Goal: Task Accomplishment & Management: Use online tool/utility

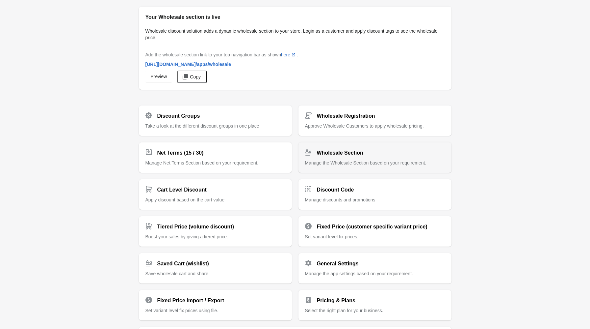
click at [419, 161] on span "Manage the Wholesale Section based on your requirement." at bounding box center [366, 162] width 122 height 5
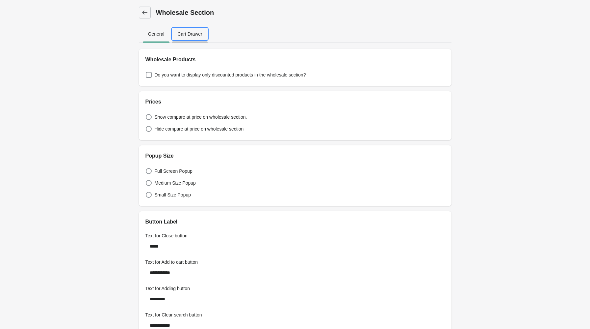
click at [198, 34] on span "Cart Drawer" at bounding box center [189, 34] width 35 height 12
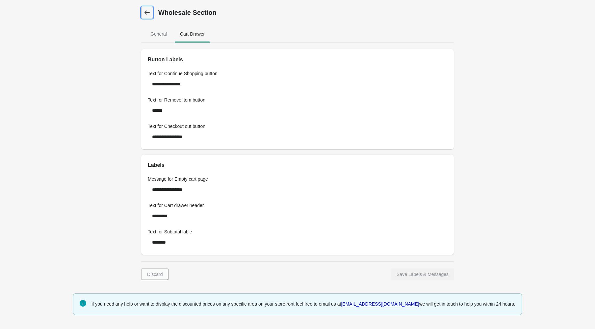
click at [142, 12] on link "Dashboard" at bounding box center [147, 13] width 12 height 12
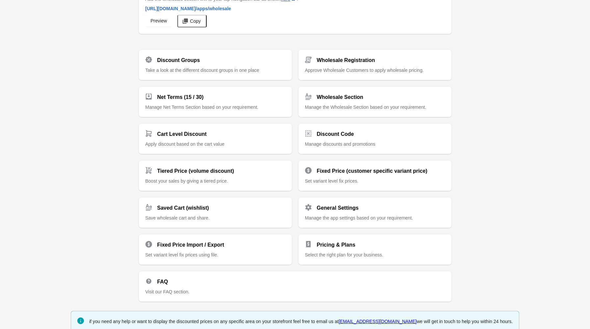
scroll to position [65, 0]
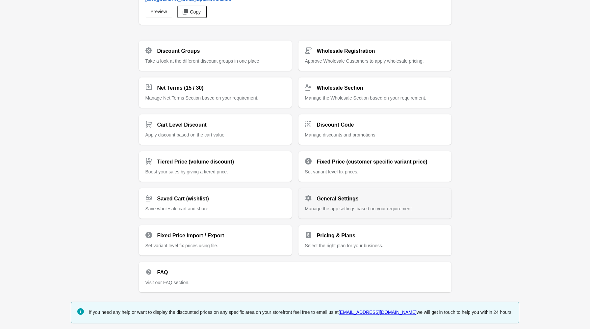
click at [366, 206] on span "Manage the app settings based on your requirement." at bounding box center [359, 208] width 108 height 5
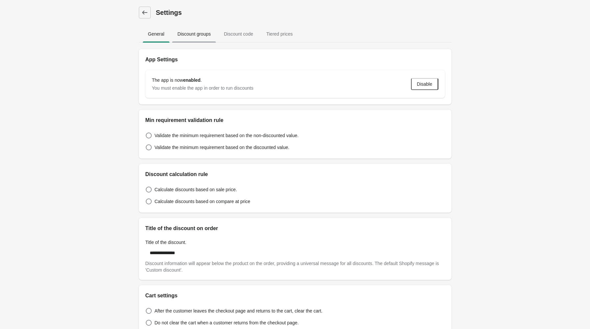
click at [196, 29] on span "Discount groups" at bounding box center [194, 34] width 44 height 12
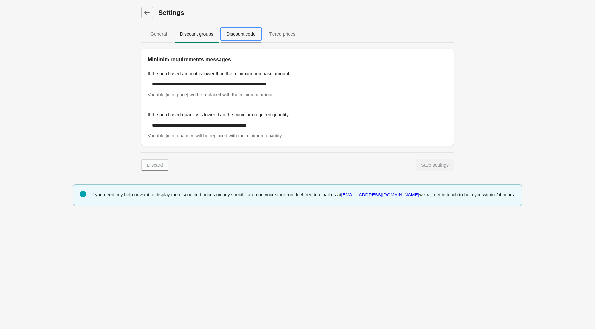
click at [244, 32] on span "Discount code" at bounding box center [241, 34] width 40 height 12
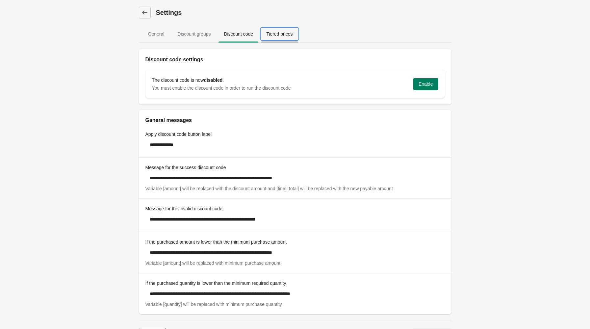
click at [290, 32] on span "Tiered prices" at bounding box center [279, 34] width 37 height 12
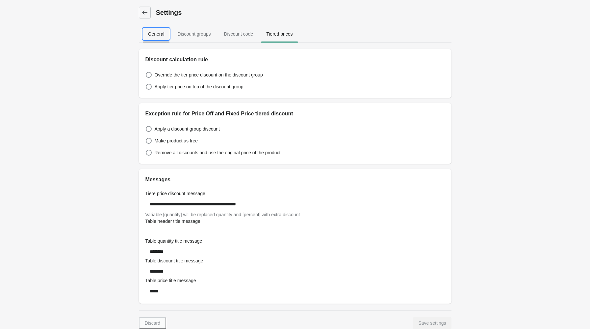
click at [156, 33] on span "General" at bounding box center [156, 34] width 27 height 12
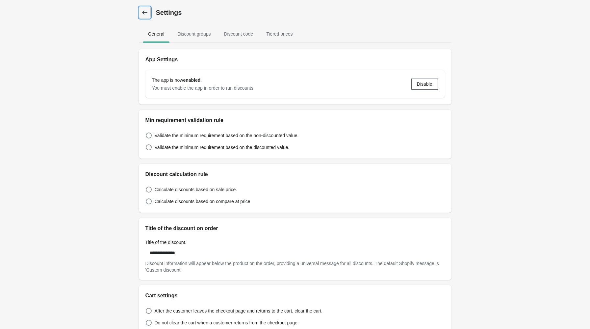
click at [147, 12] on icon at bounding box center [144, 13] width 5 height 4
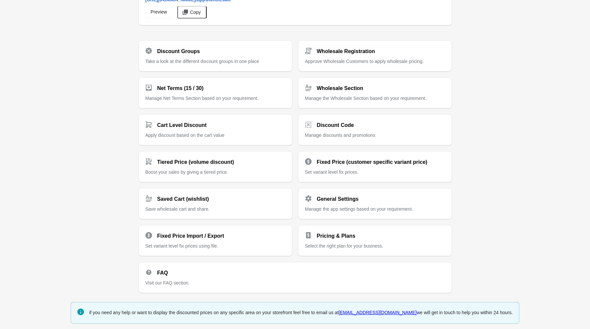
scroll to position [65, 0]
click at [97, 140] on div "Your Wholesale section is live Wholesale discount solution adds a dynamic whole…" at bounding box center [295, 132] width 590 height 394
click at [420, 162] on div "Fixed Price (customer specific variant price)" at bounding box center [372, 158] width 145 height 13
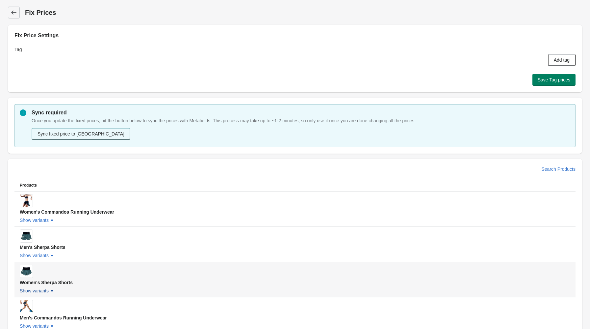
click at [45, 294] on button "Show variants" at bounding box center [37, 290] width 41 height 12
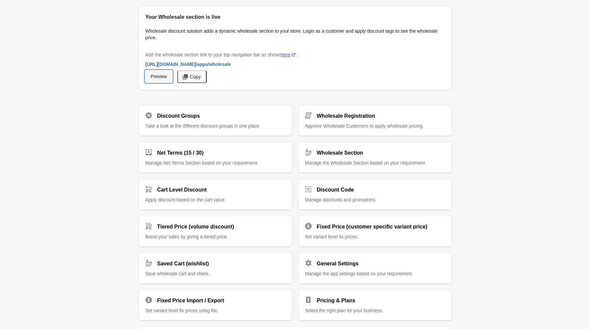
click at [161, 78] on span "Preview" at bounding box center [159, 76] width 16 height 5
click at [50, 47] on div "Your Wholesale section is live Wholesale discount solution adds a dynamic whole…" at bounding box center [295, 197] width 590 height 394
